Goal: Find specific page/section: Find specific page/section

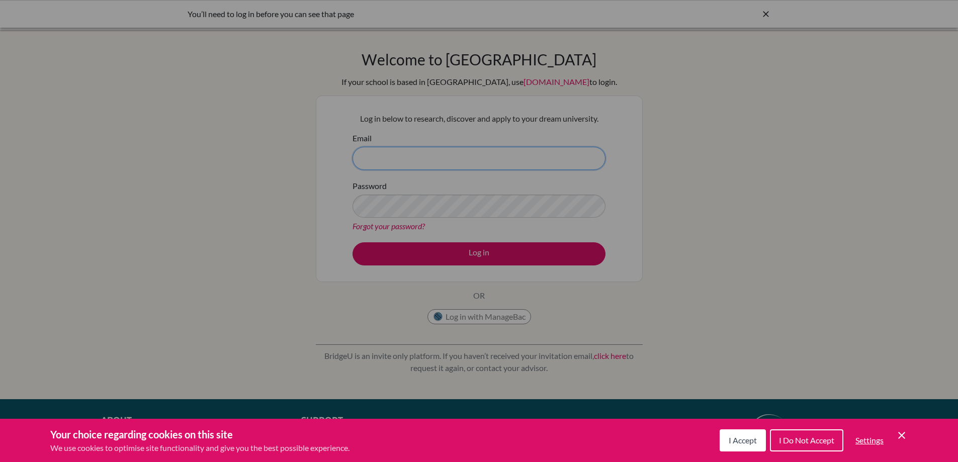
type input "abigailf@diabarsha.com"
click at [743, 443] on span "I Accept" at bounding box center [742, 440] width 28 height 10
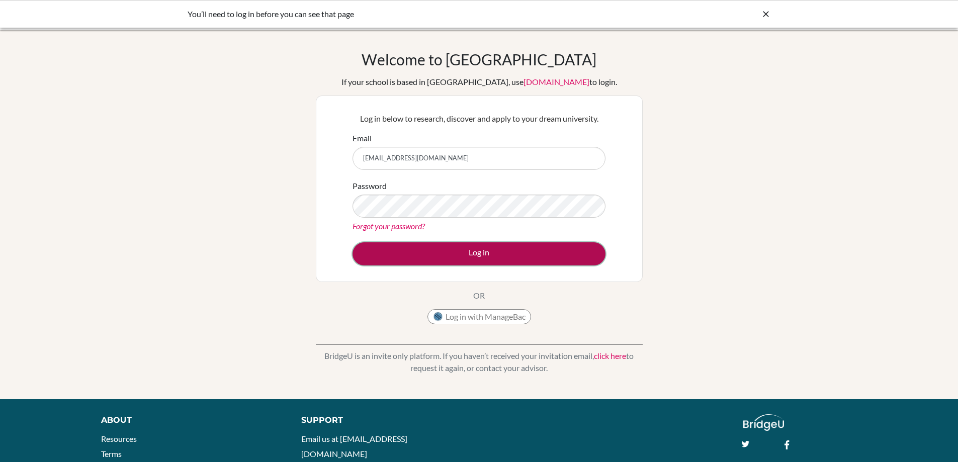
click at [503, 252] on button "Log in" at bounding box center [478, 253] width 253 height 23
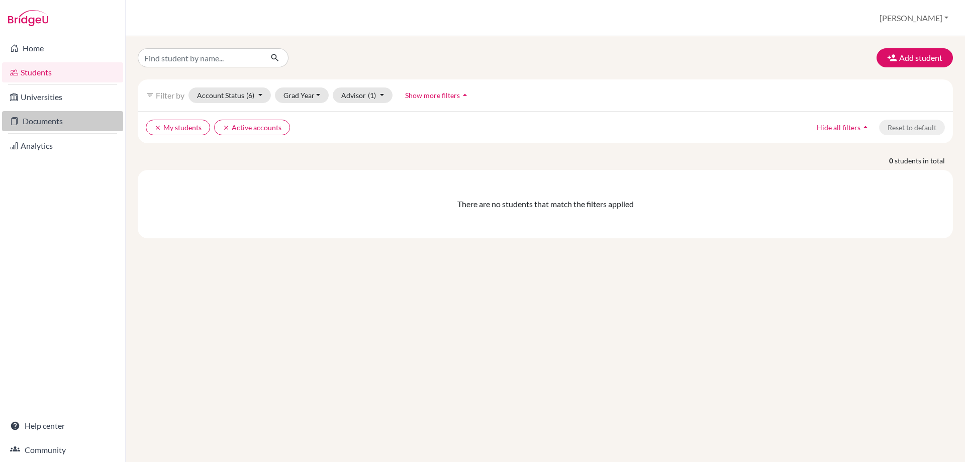
click at [45, 115] on link "Documents" at bounding box center [62, 121] width 121 height 20
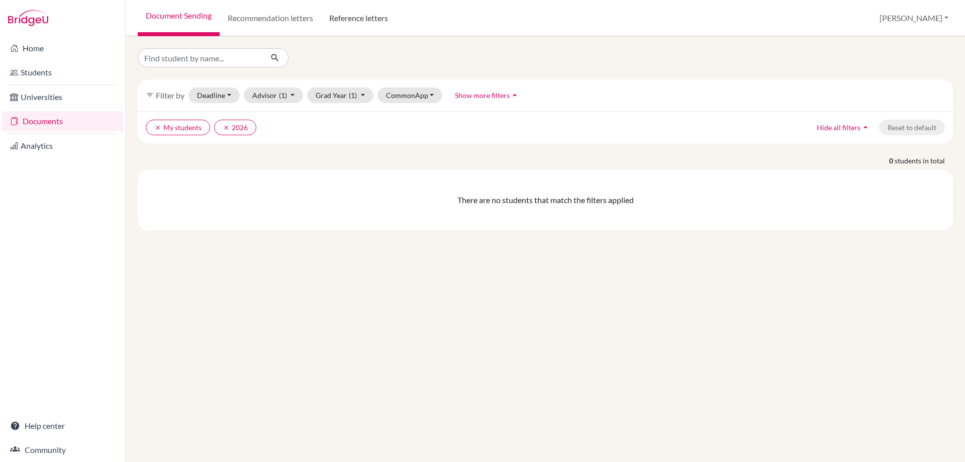
click at [356, 19] on link "Reference letters" at bounding box center [358, 18] width 75 height 36
click at [372, 17] on link "Reference letters" at bounding box center [358, 18] width 75 height 36
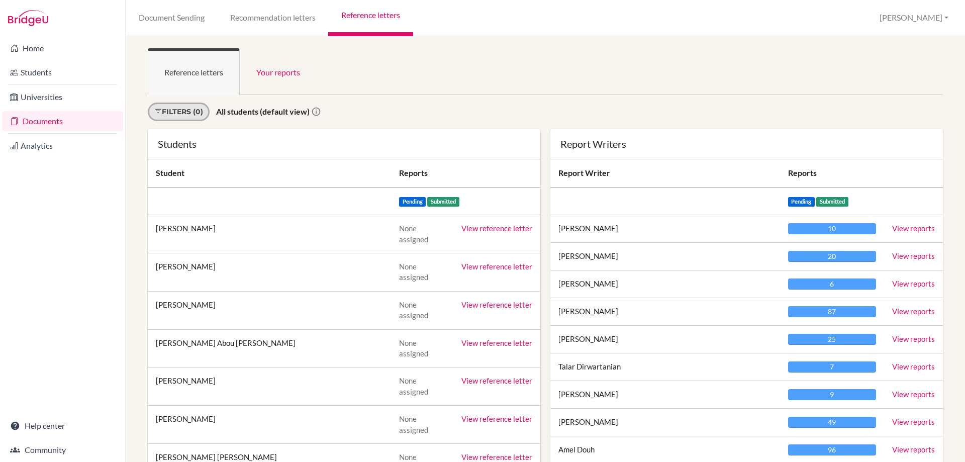
click at [178, 114] on link "Filters (0)" at bounding box center [179, 112] width 62 height 19
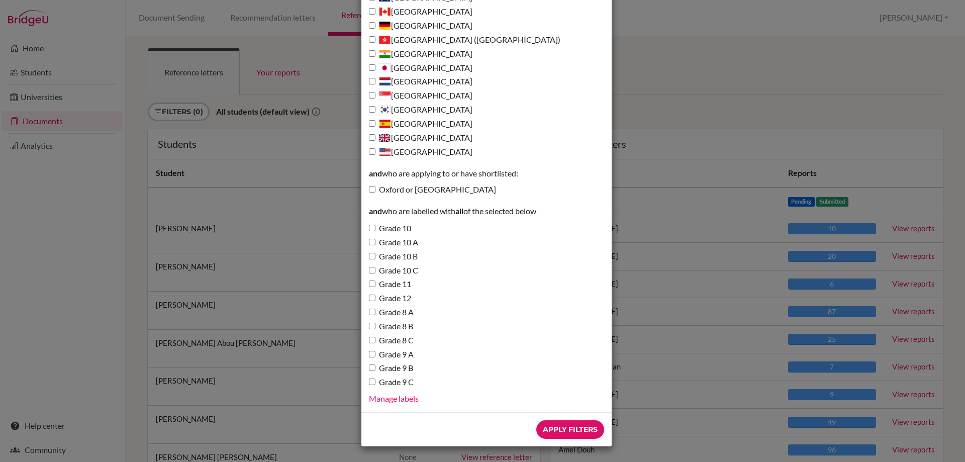
scroll to position [2, 0]
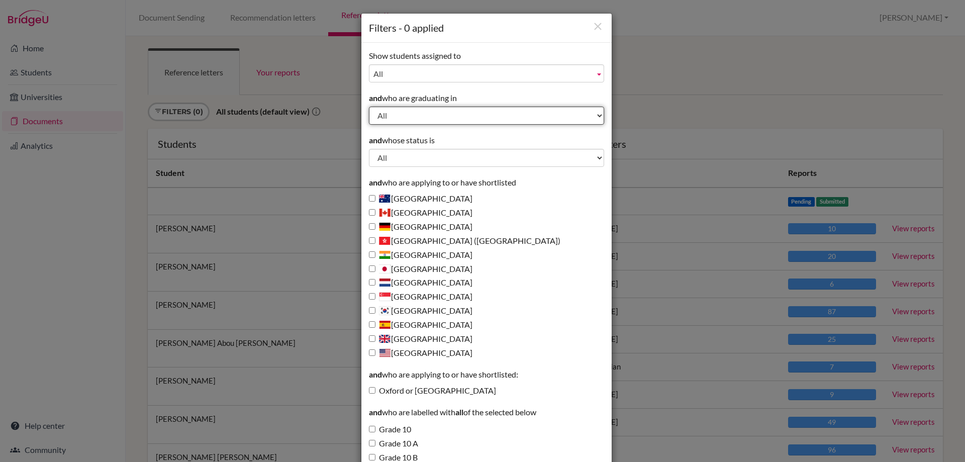
click at [429, 117] on select "All 2028 2027 2026 2025 2024 2023 2022" at bounding box center [486, 116] width 235 height 18
select select "2026"
click at [369, 107] on select "All 2028 2027 2026 2025 2024 2023 2022" at bounding box center [486, 116] width 235 height 18
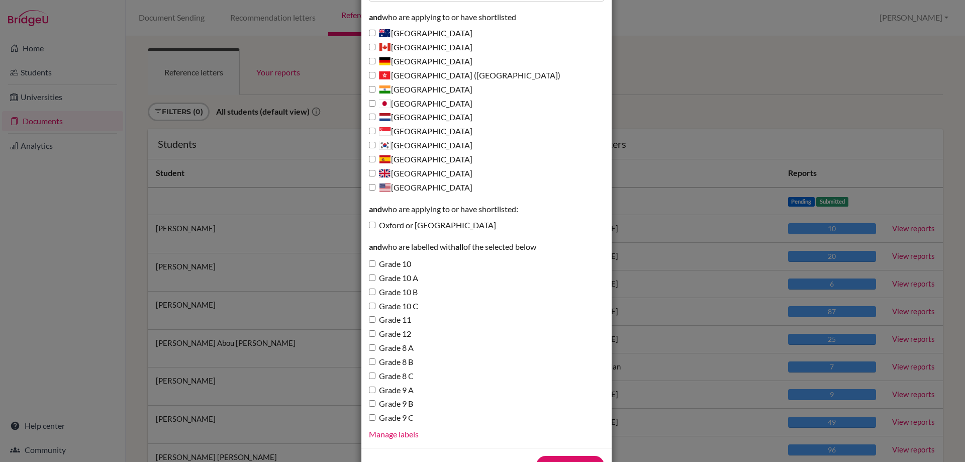
scroll to position [203, 0]
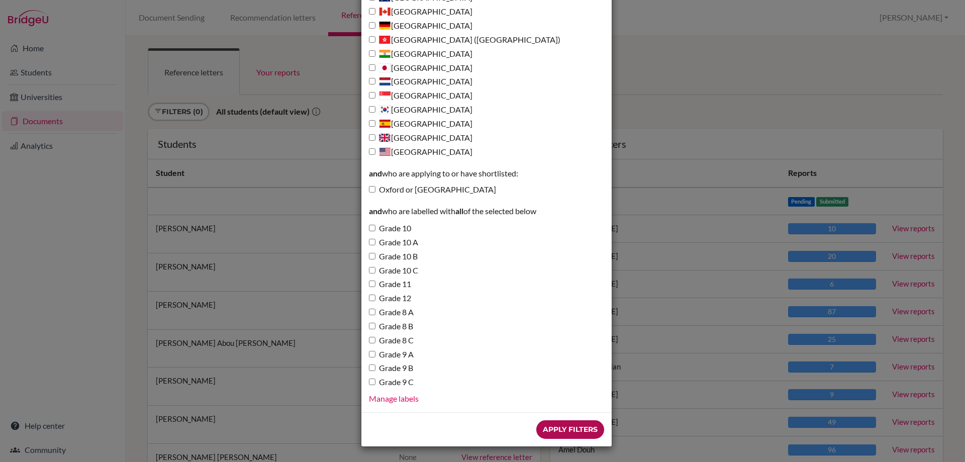
click at [578, 430] on input "Apply Filters" at bounding box center [570, 429] width 68 height 19
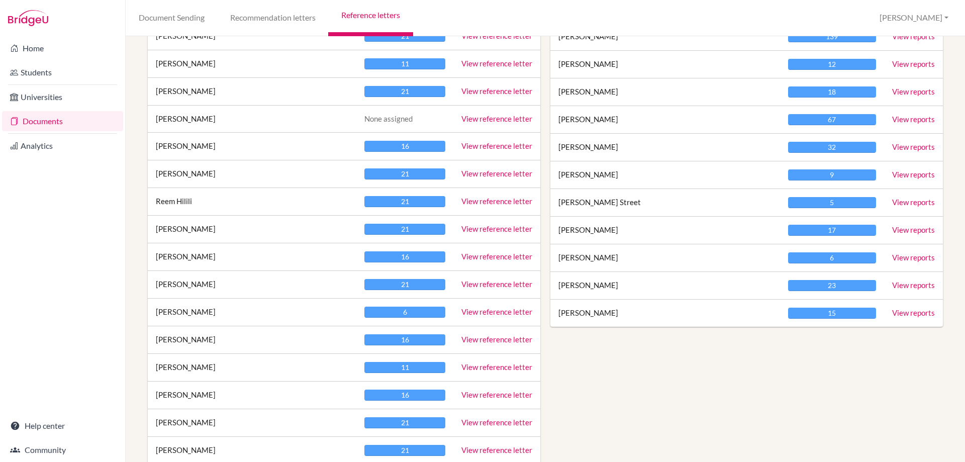
scroll to position [855, 0]
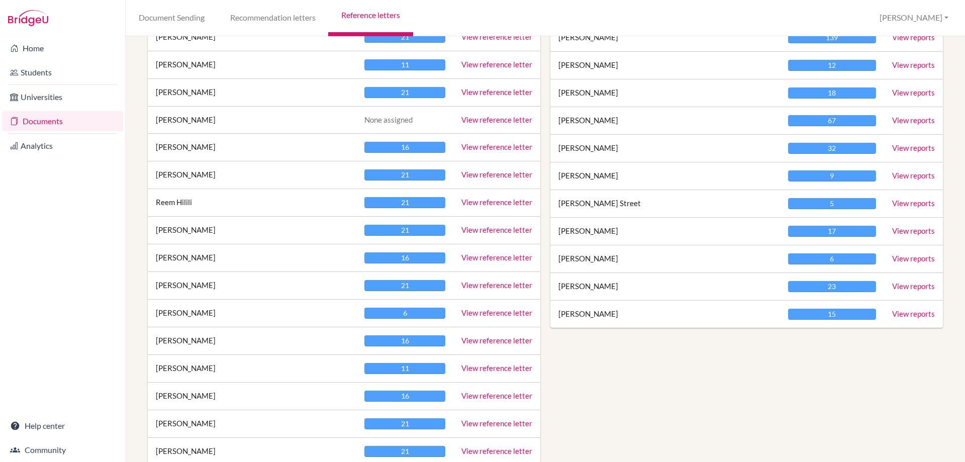
click at [493, 229] on link "View reference letter" at bounding box center [496, 229] width 71 height 9
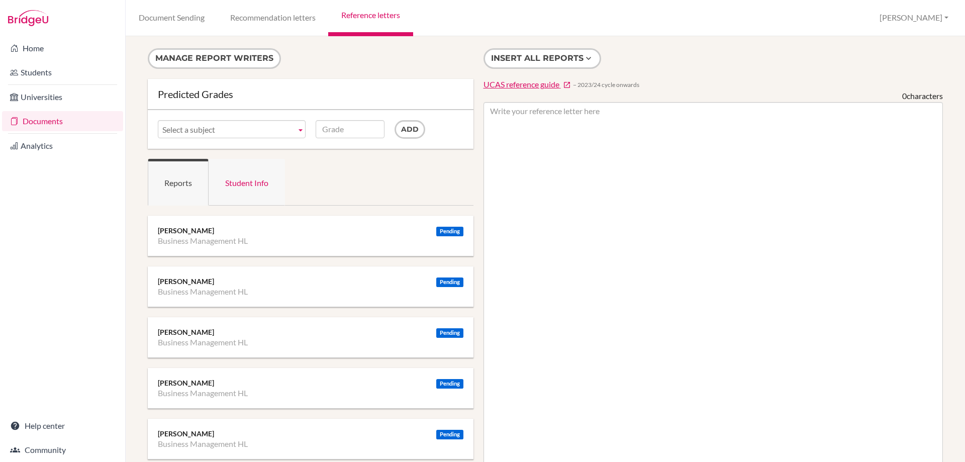
click at [250, 189] on link "Student Info" at bounding box center [247, 182] width 76 height 47
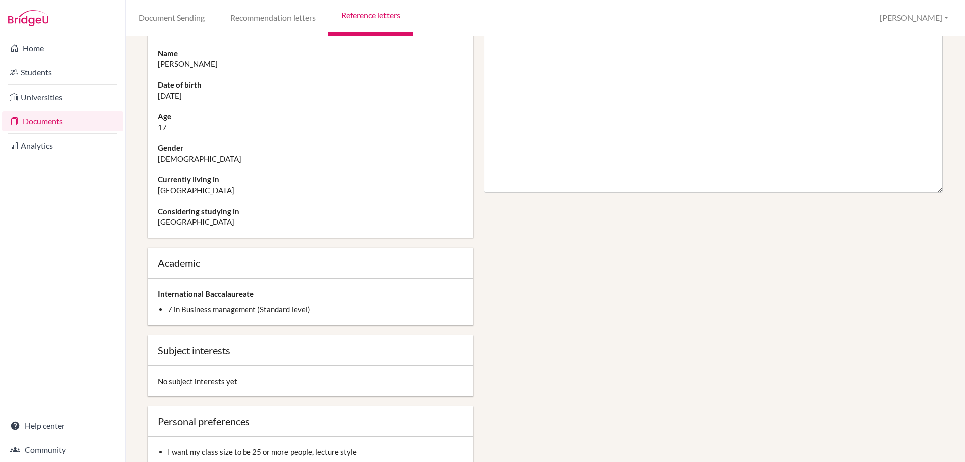
scroll to position [553, 0]
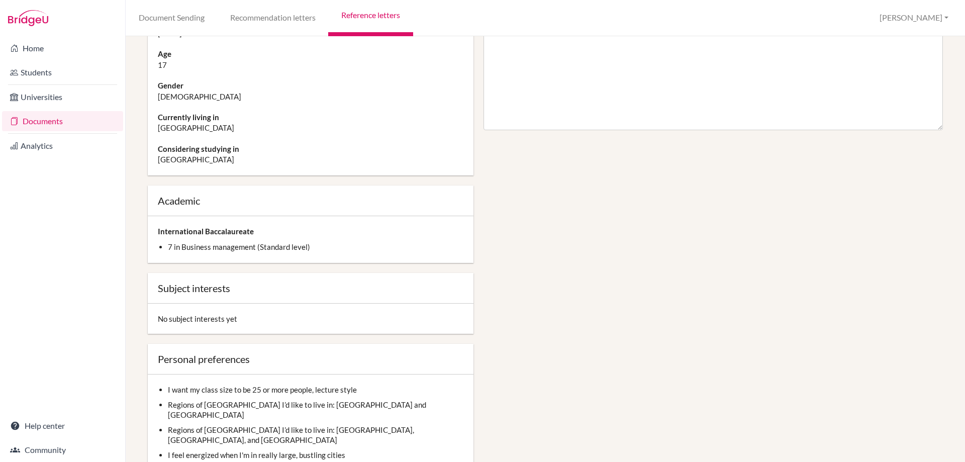
drag, startPoint x: 265, startPoint y: 321, endPoint x: 129, endPoint y: 279, distance: 142.8
click at [129, 279] on div "Manage report writers Predicted Grades Subject Business Management HL English L…" at bounding box center [545, 249] width 839 height 426
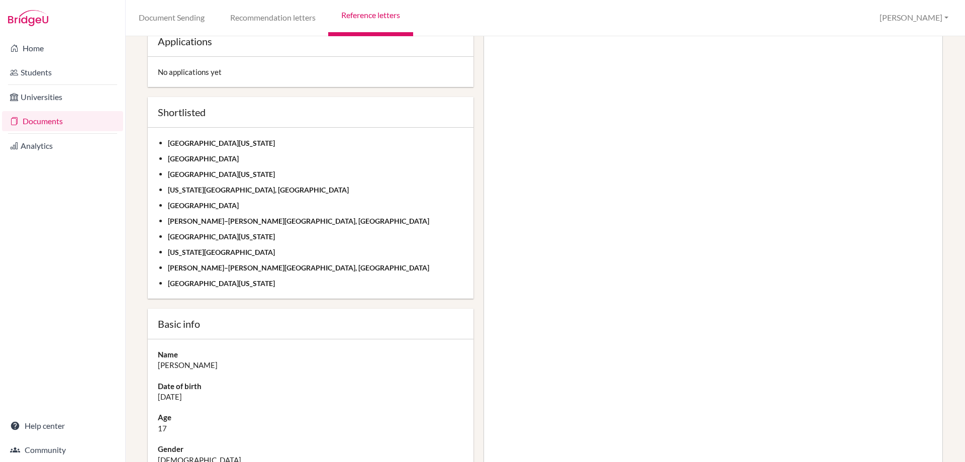
scroll to position [101, 0]
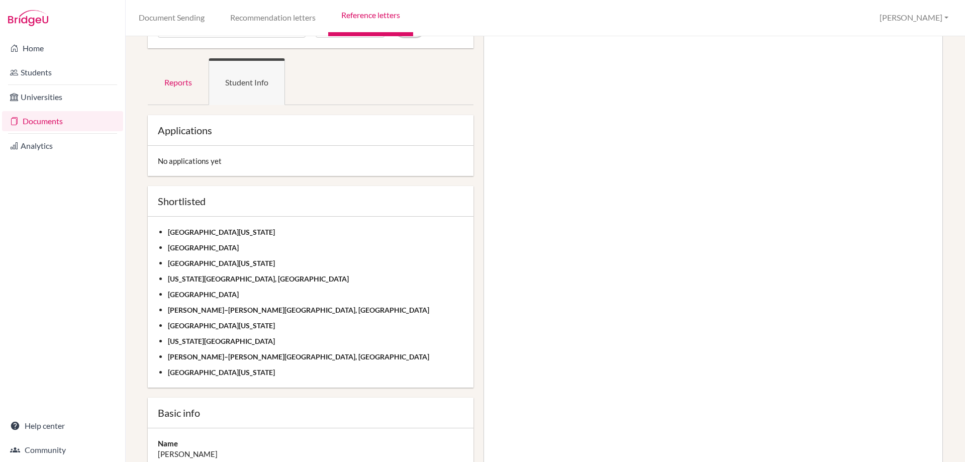
click at [293, 243] on div "Emirates Aviation University" at bounding box center [316, 248] width 296 height 10
drag, startPoint x: 270, startPoint y: 247, endPoint x: 151, endPoint y: 248, distance: 119.1
click at [151, 248] on div "University of Michigan Emirates Aviation University Western Michigan University…" at bounding box center [311, 302] width 326 height 171
click at [349, 256] on ul "University of Michigan Emirates Aviation University Western Michigan University…" at bounding box center [311, 302] width 306 height 151
drag, startPoint x: 277, startPoint y: 251, endPoint x: 142, endPoint y: 248, distance: 135.8
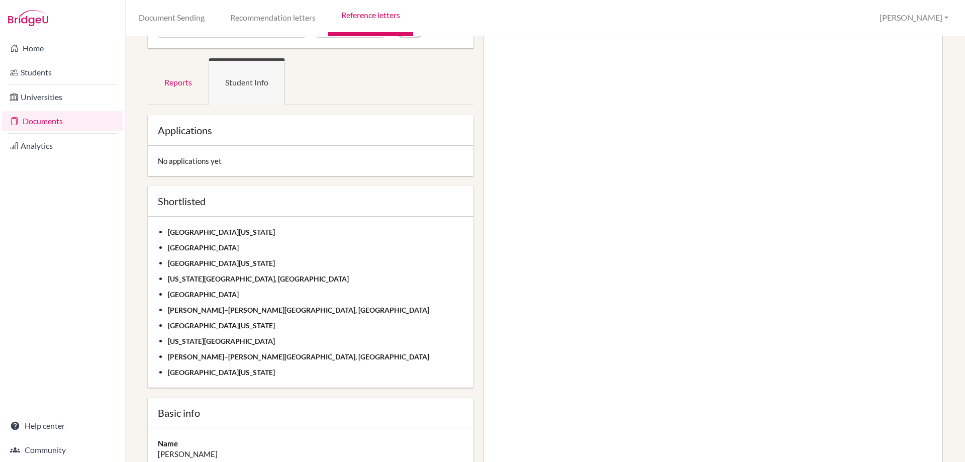
click at [372, 259] on div "Western Michigan University" at bounding box center [316, 263] width 296 height 10
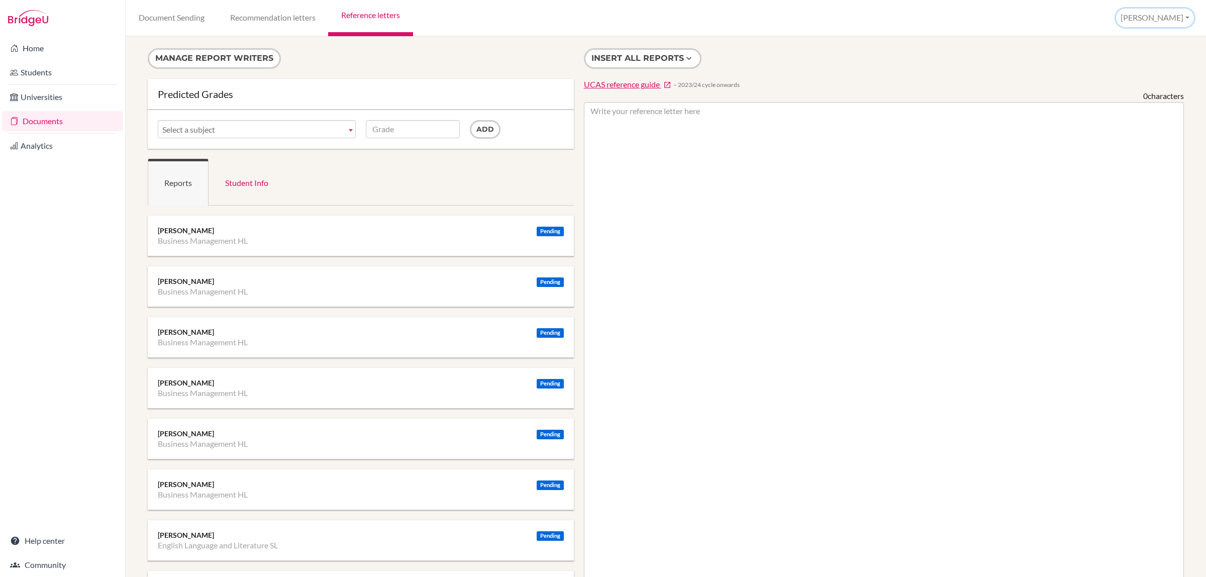
click at [965, 16] on button "[PERSON_NAME]" at bounding box center [1155, 18] width 78 height 19
click at [965, 54] on link "School Settings" at bounding box center [1153, 57] width 79 height 16
